Goal: Transaction & Acquisition: Purchase product/service

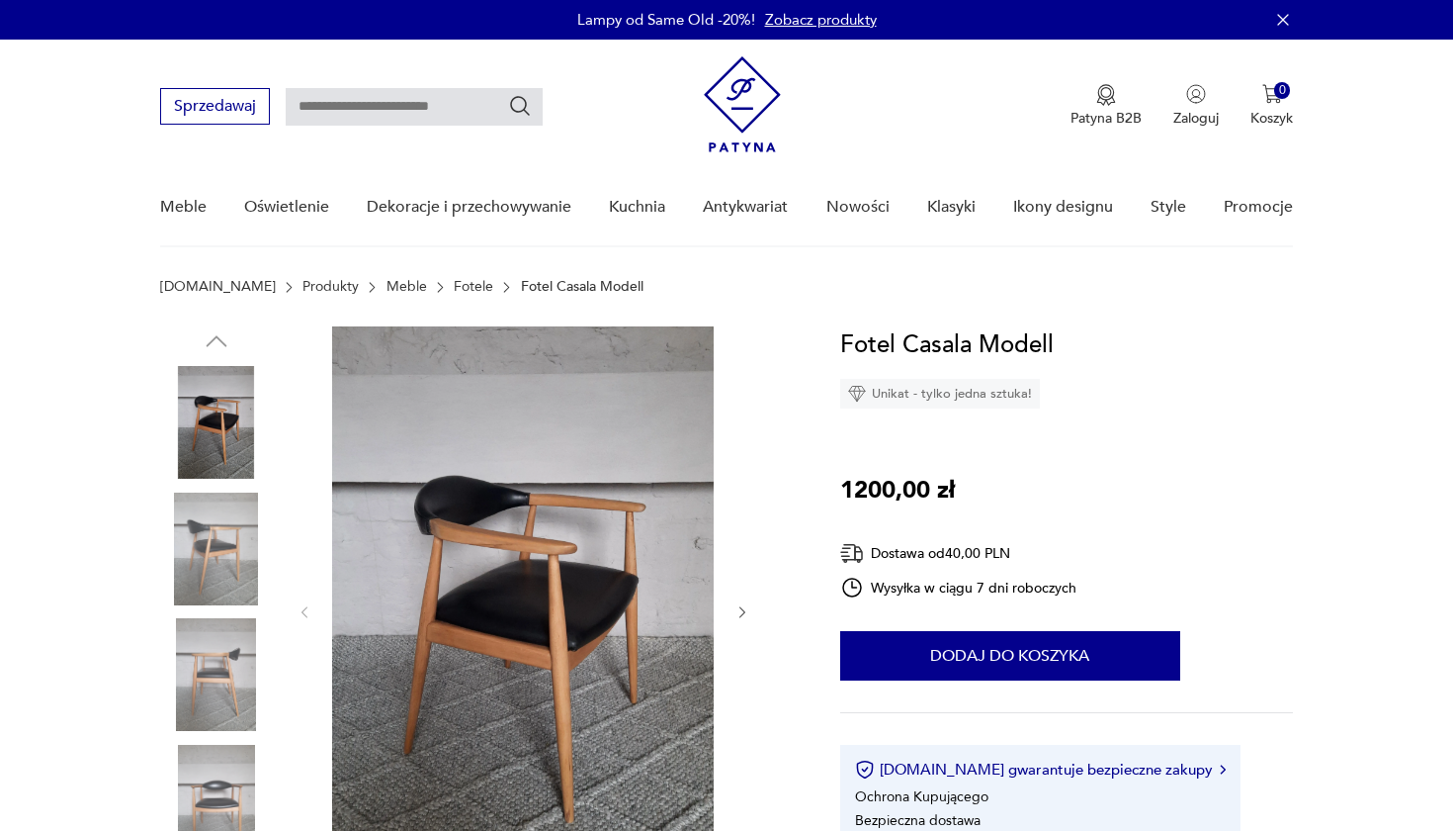
click at [738, 608] on icon "button" at bounding box center [743, 612] width 17 height 17
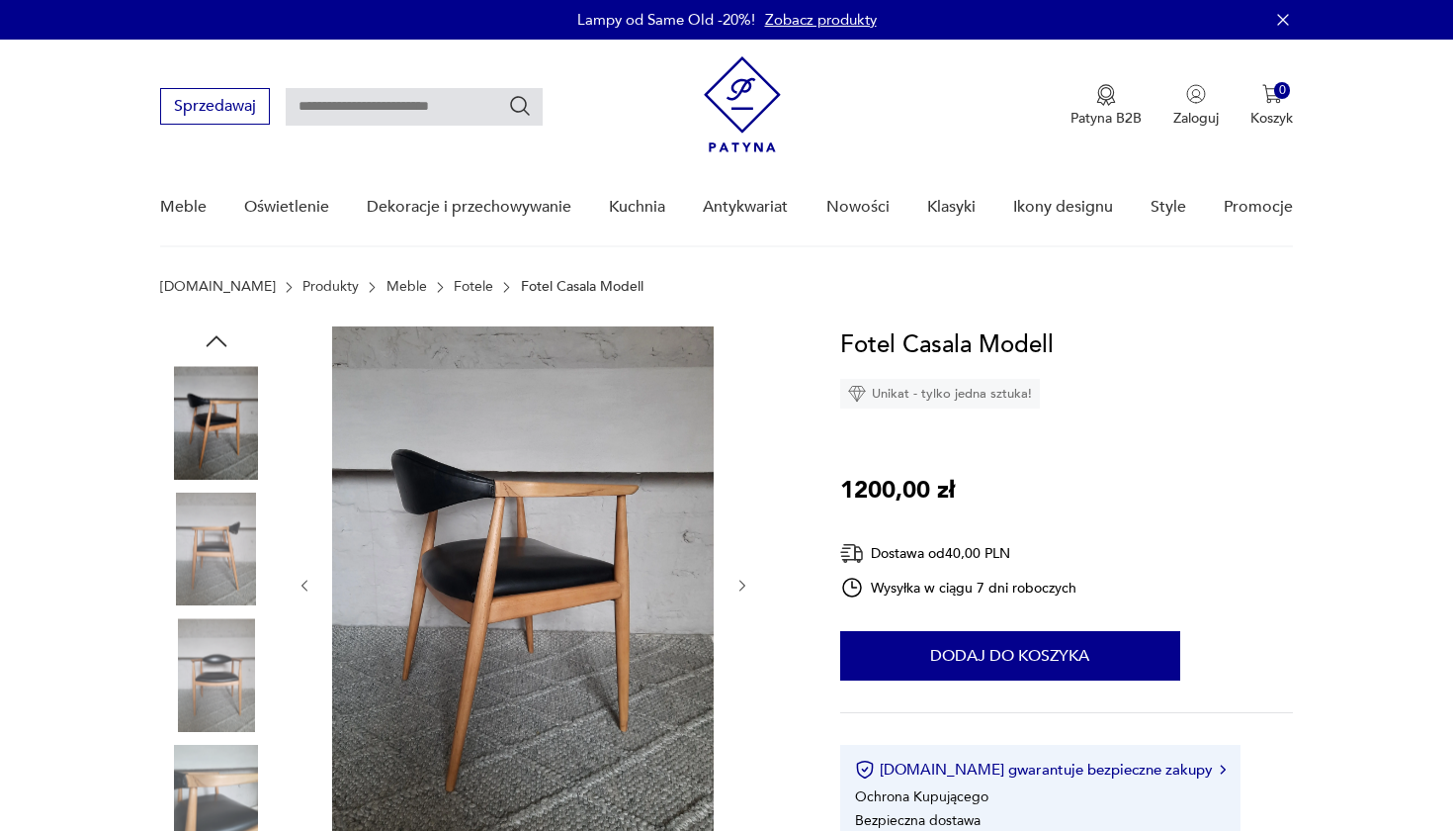
click at [738, 608] on div at bounding box center [524, 585] width 455 height 518
click at [308, 577] on icon "button" at bounding box center [305, 585] width 17 height 17
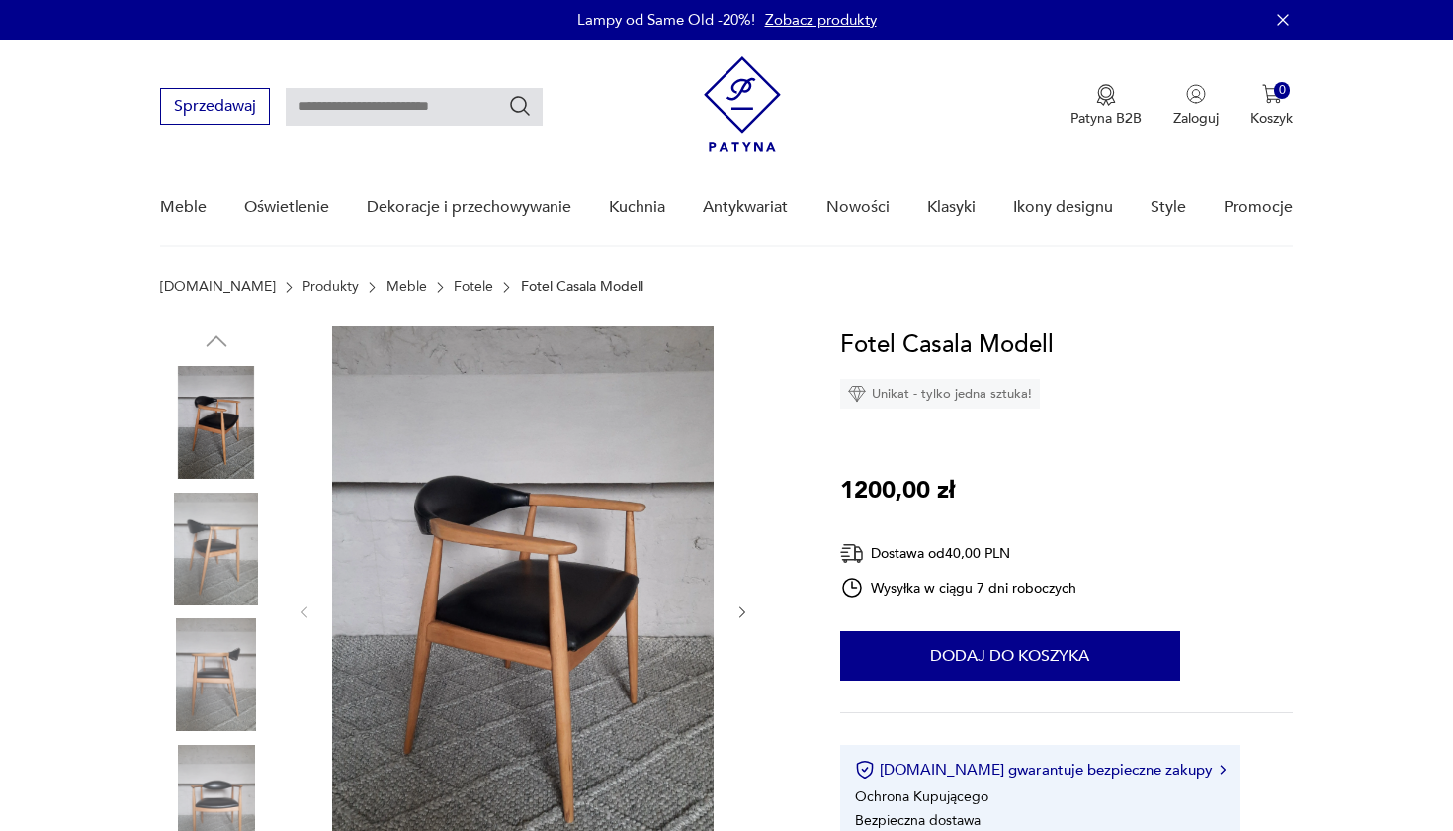
click at [308, 576] on div at bounding box center [524, 611] width 455 height 571
click at [180, 541] on img at bounding box center [216, 548] width 113 height 113
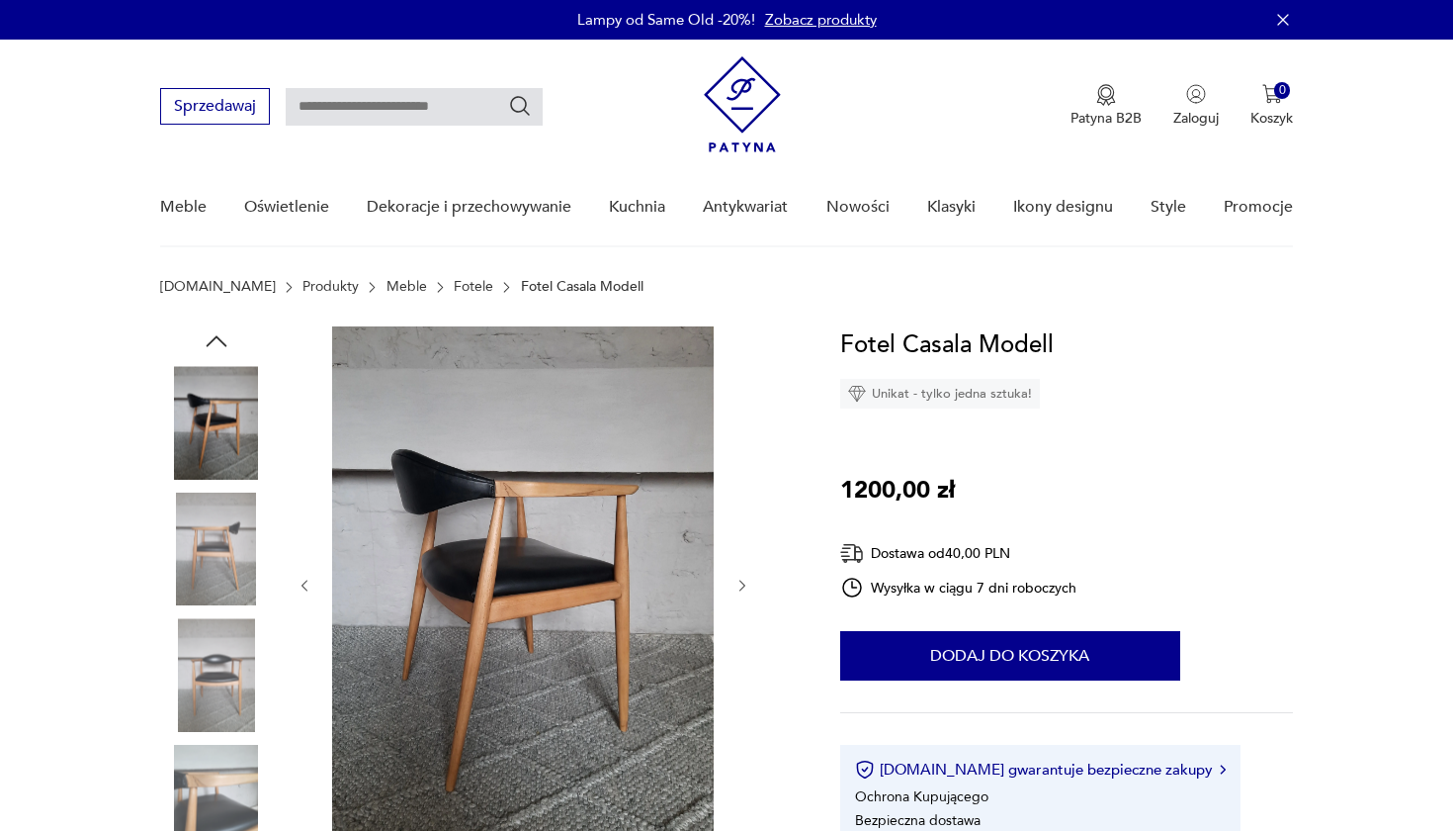
click at [223, 560] on img at bounding box center [216, 548] width 113 height 113
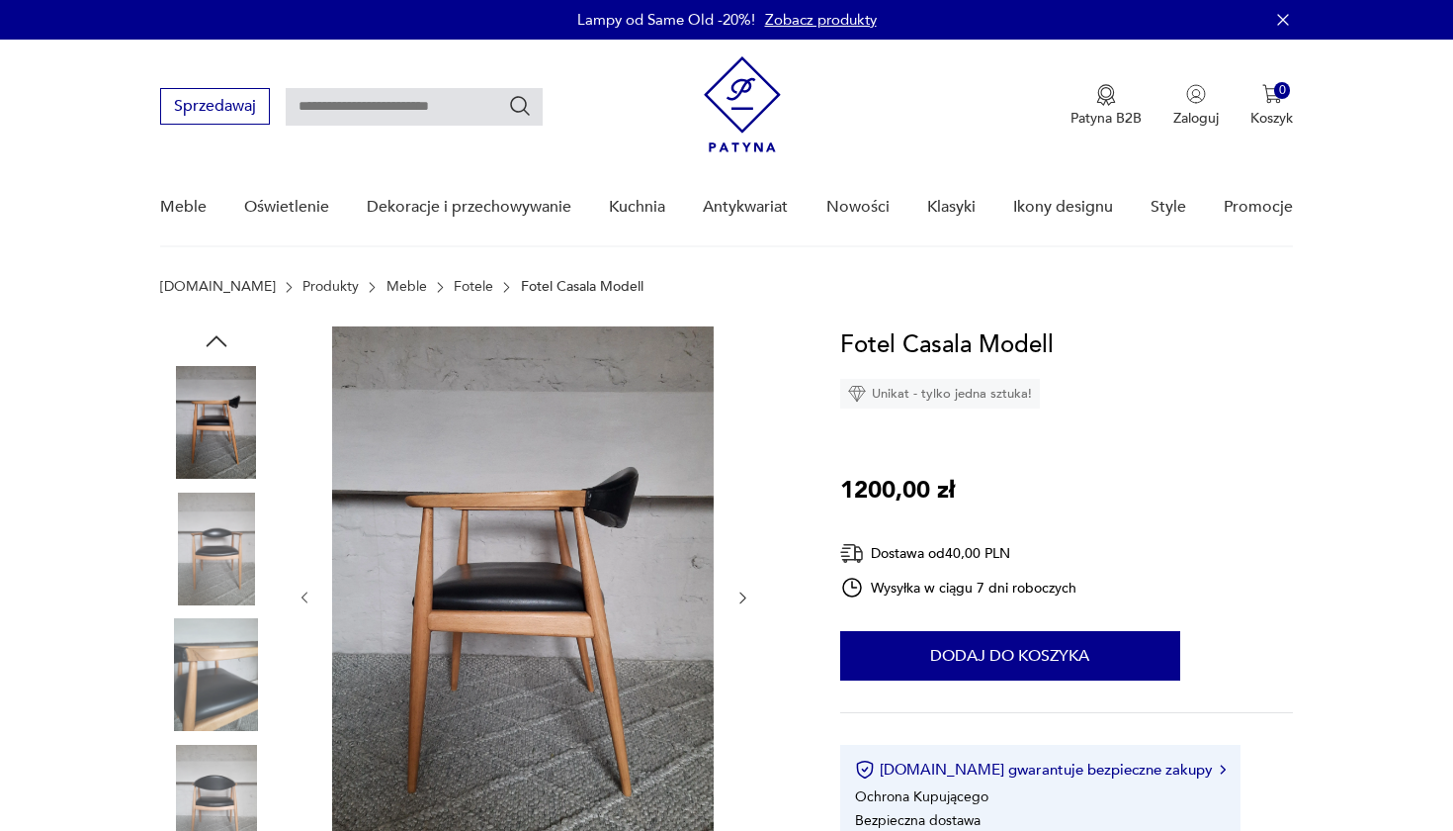
click at [221, 580] on img at bounding box center [216, 548] width 113 height 113
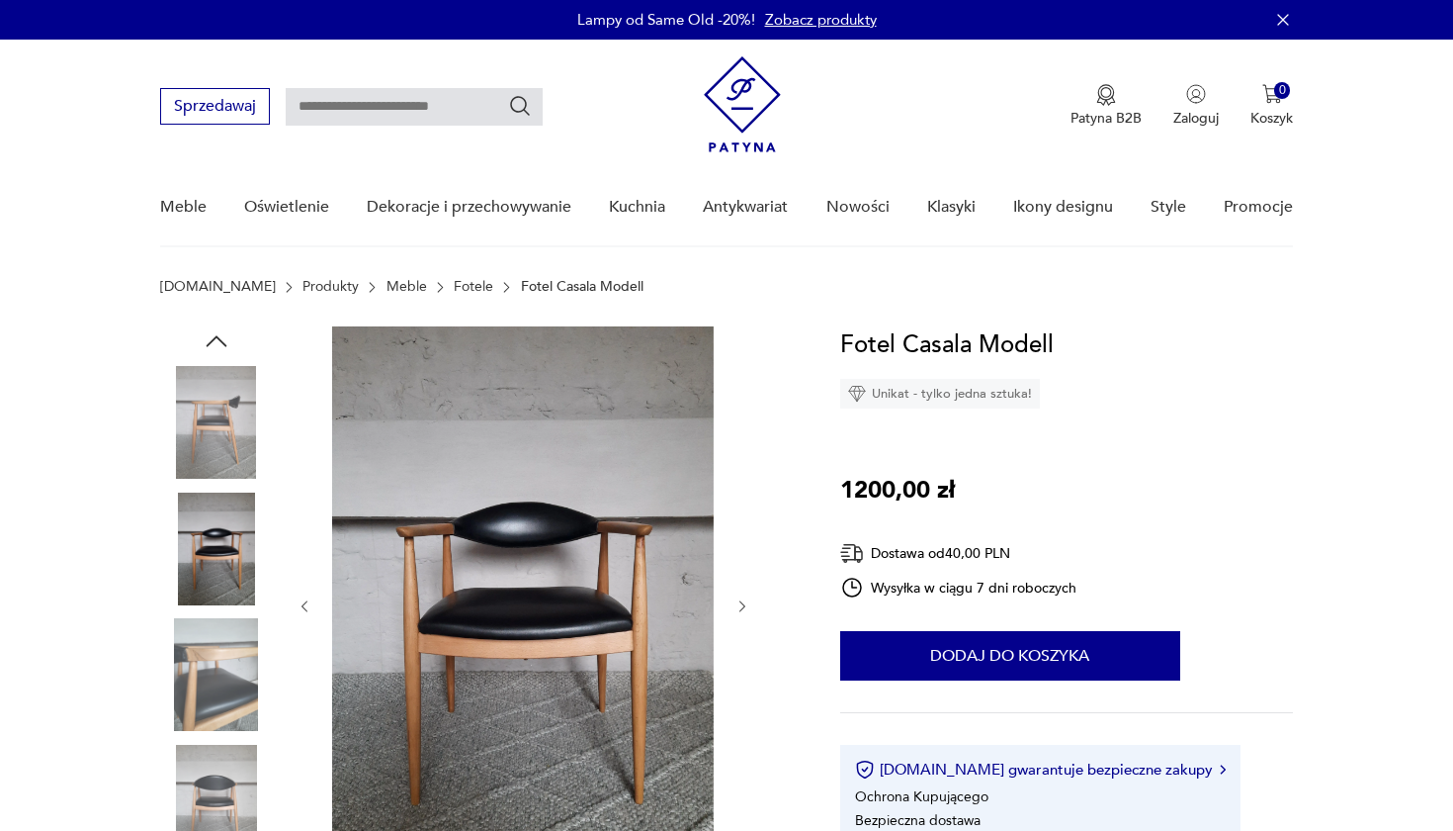
click at [214, 652] on img at bounding box center [216, 674] width 113 height 113
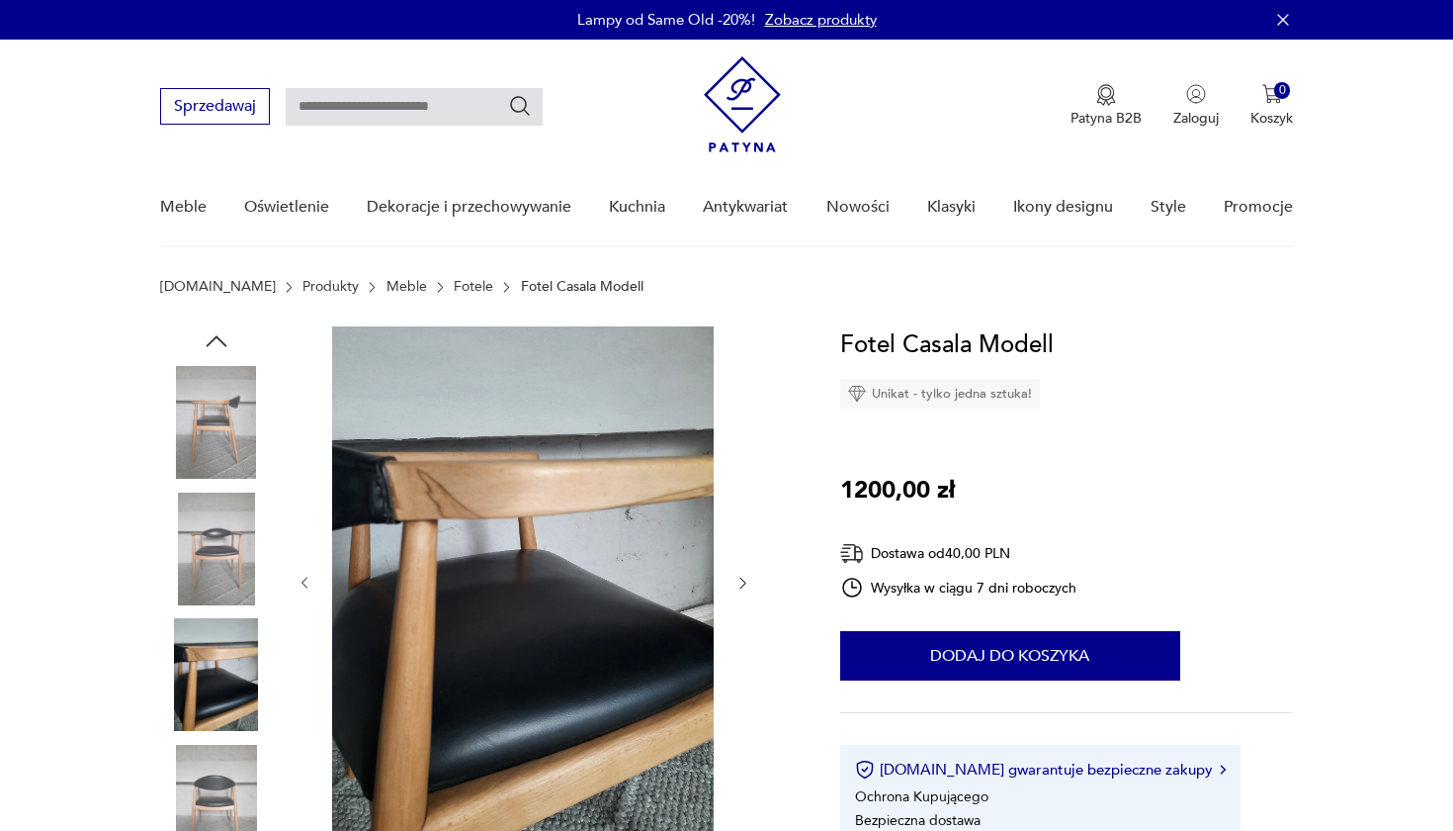
click at [214, 652] on img at bounding box center [216, 674] width 113 height 113
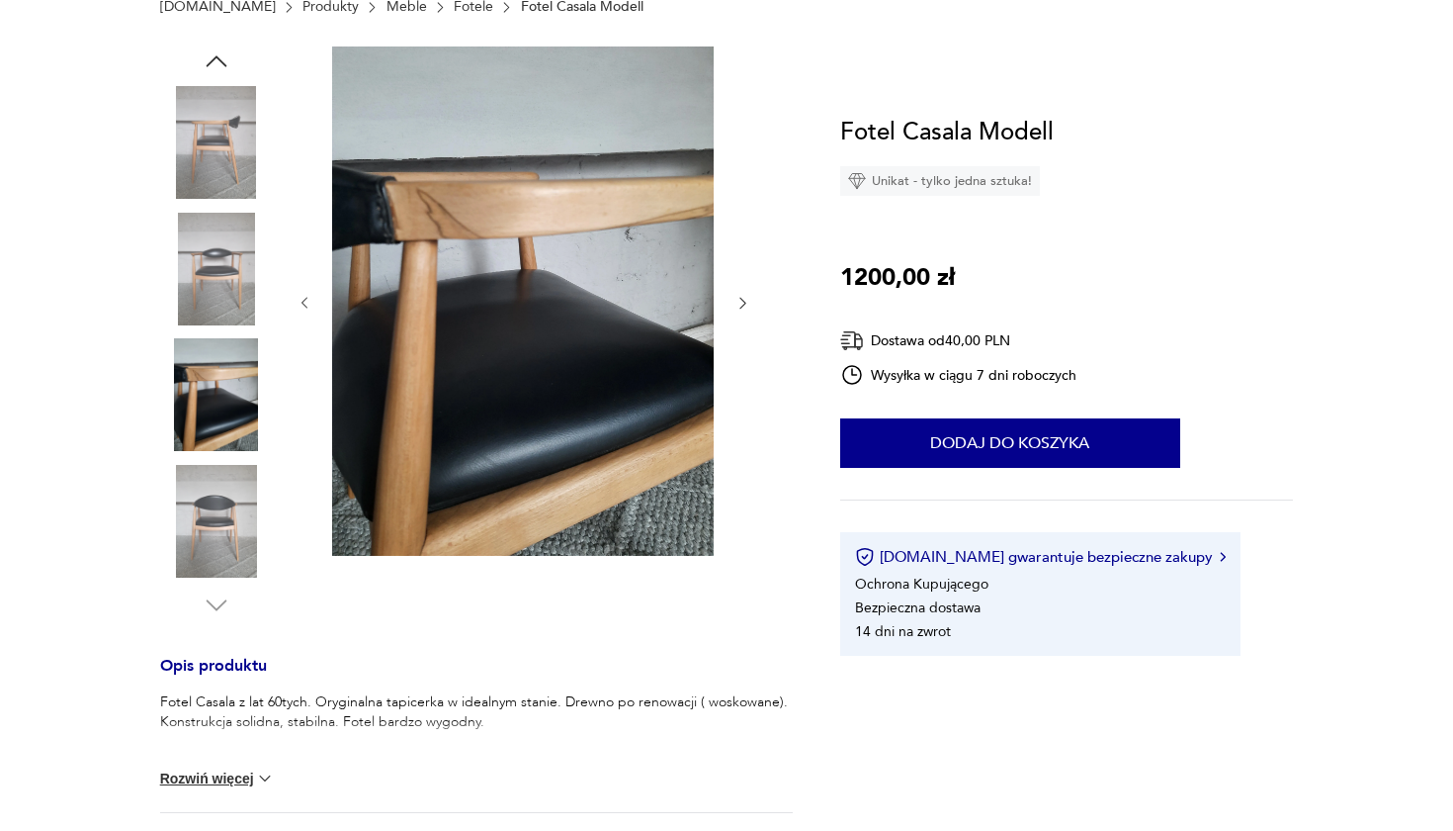
scroll to position [342, 0]
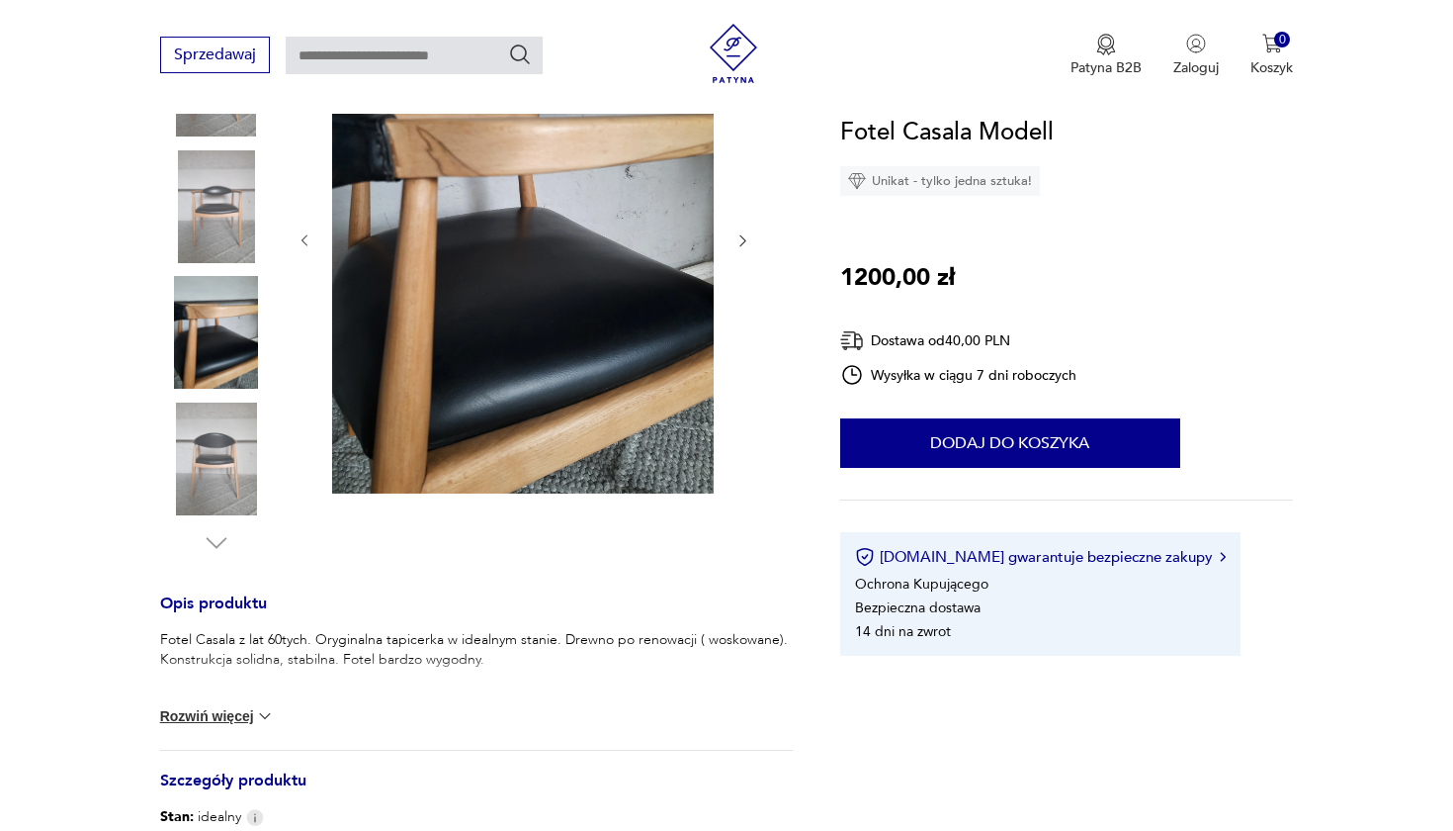
click at [220, 338] on img at bounding box center [216, 332] width 113 height 113
click at [212, 446] on img at bounding box center [216, 458] width 113 height 113
